Goal: Navigation & Orientation: Find specific page/section

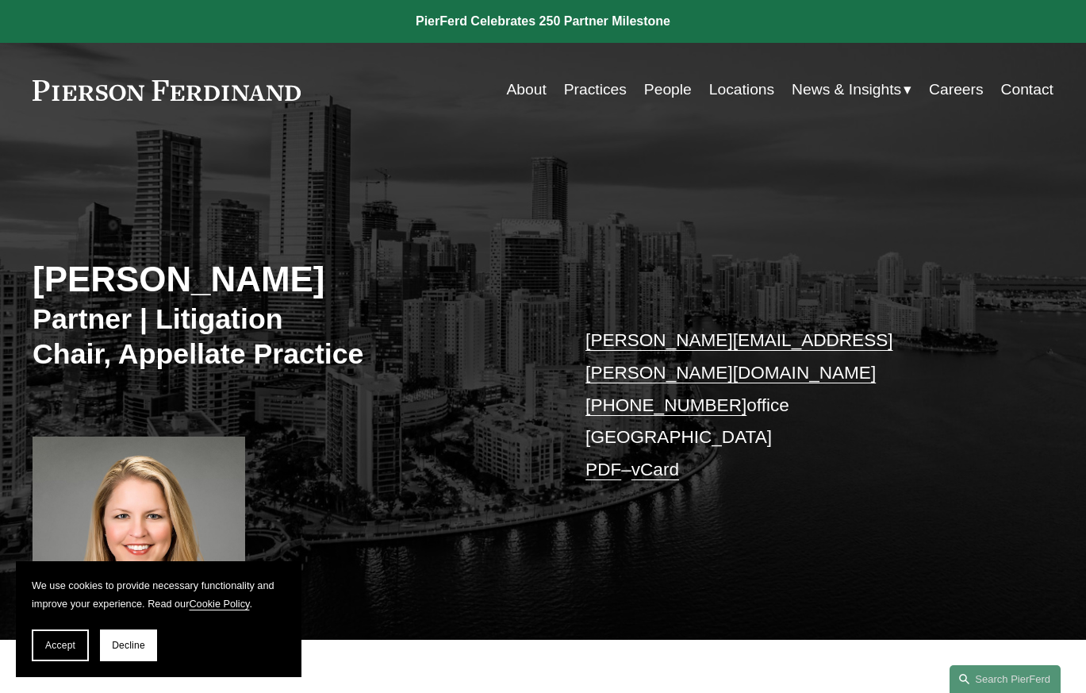
click at [1032, 87] on link "Contact" at bounding box center [1027, 90] width 52 height 31
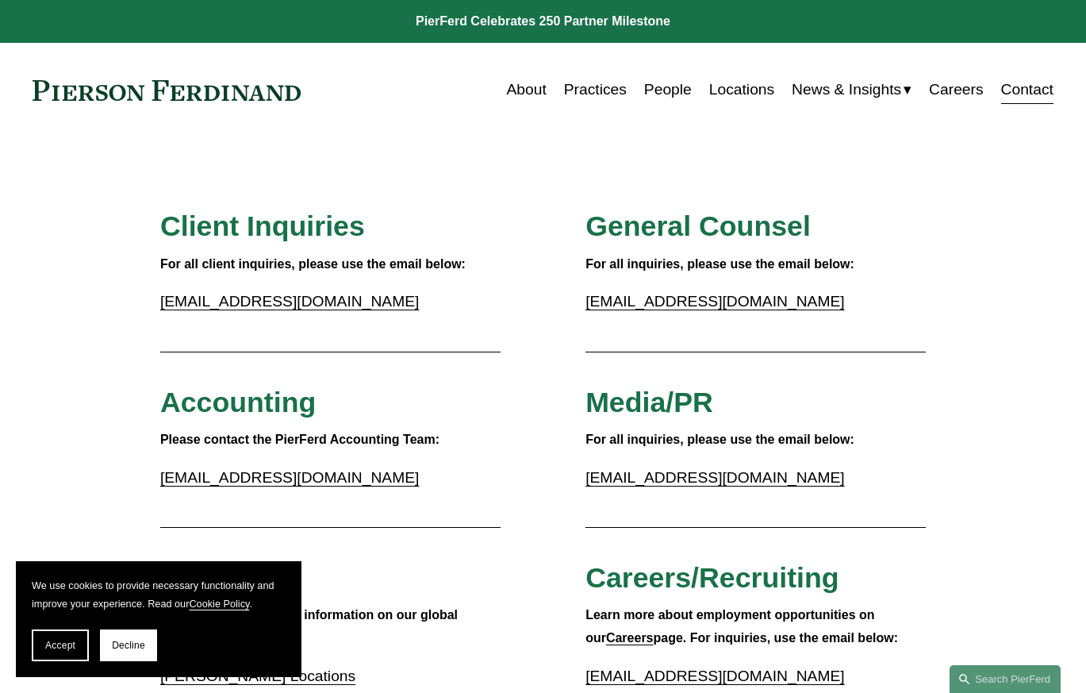
click at [524, 88] on link "About" at bounding box center [526, 90] width 40 height 31
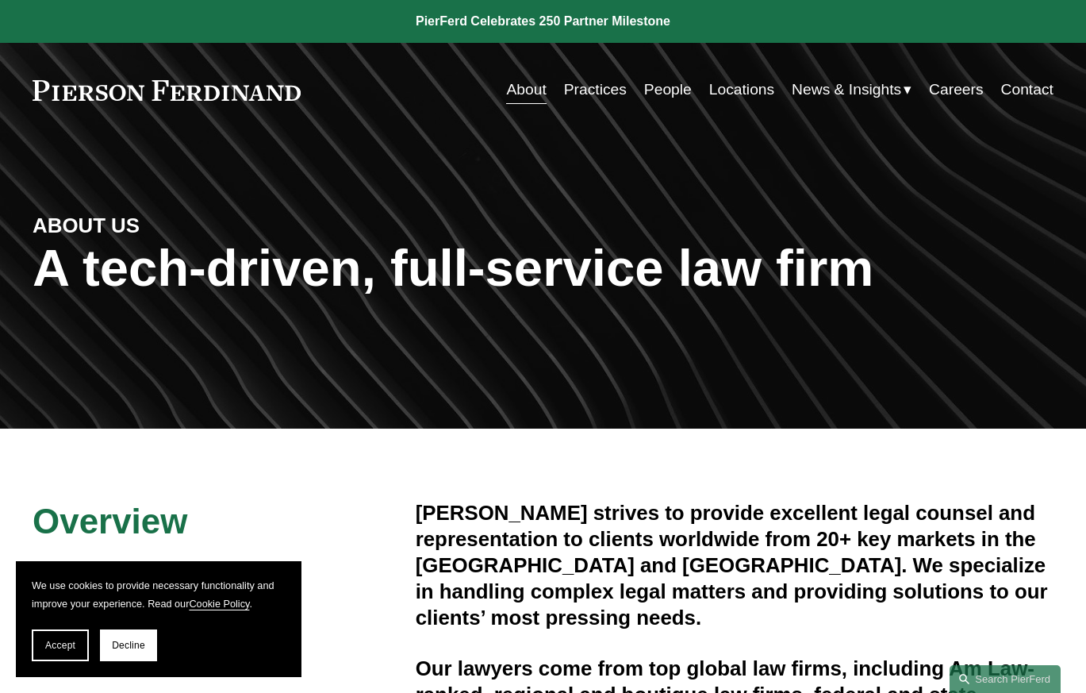
click at [587, 84] on link "Practices" at bounding box center [595, 90] width 63 height 31
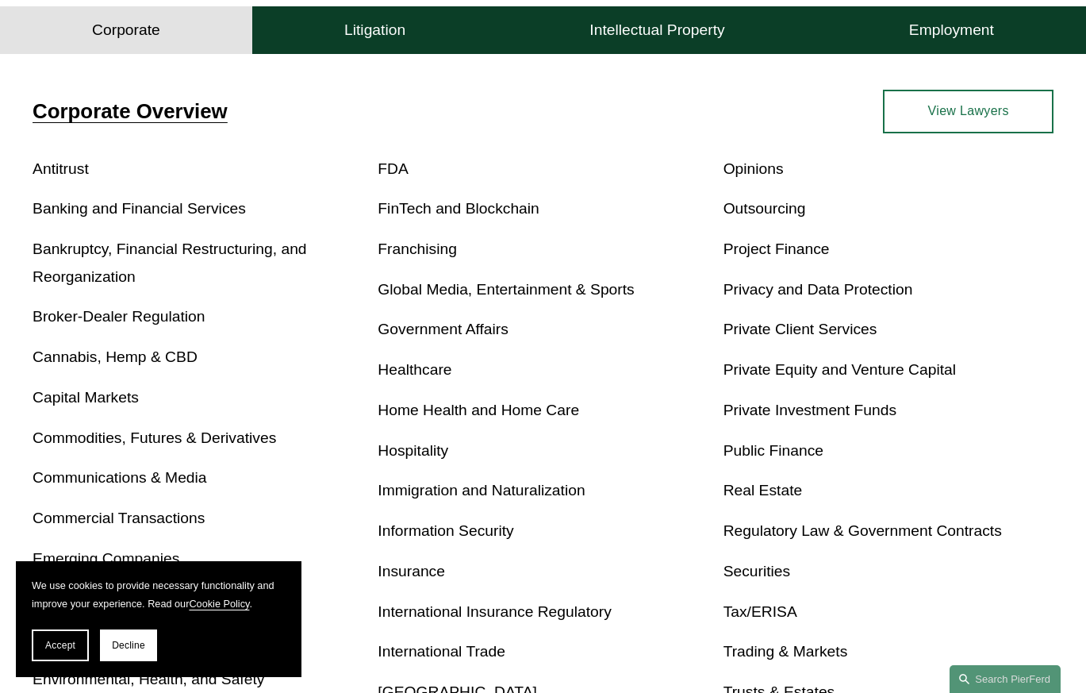
scroll to position [555, 0]
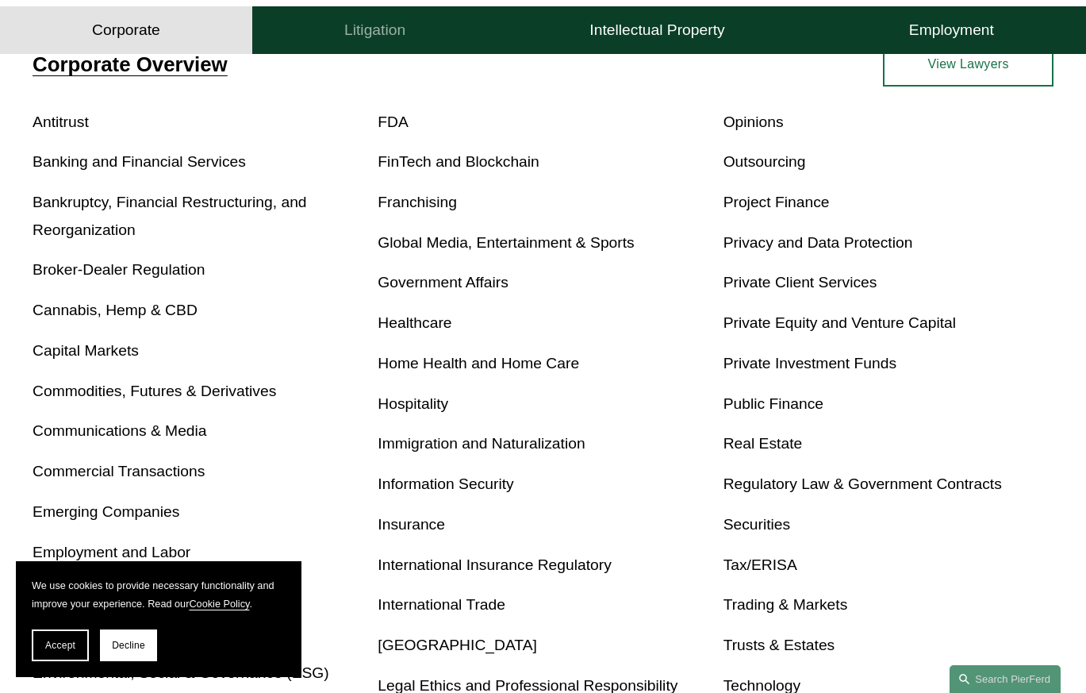
click at [380, 23] on h4 "Litigation" at bounding box center [374, 30] width 61 height 19
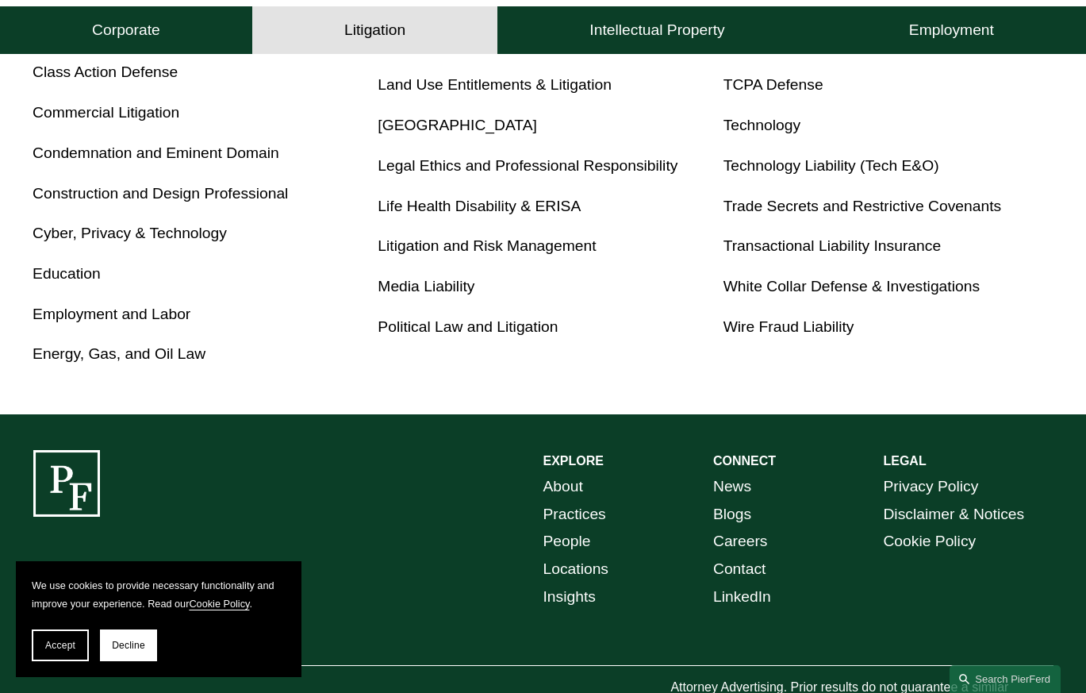
scroll to position [935, 0]
